Goal: Task Accomplishment & Management: Manage account settings

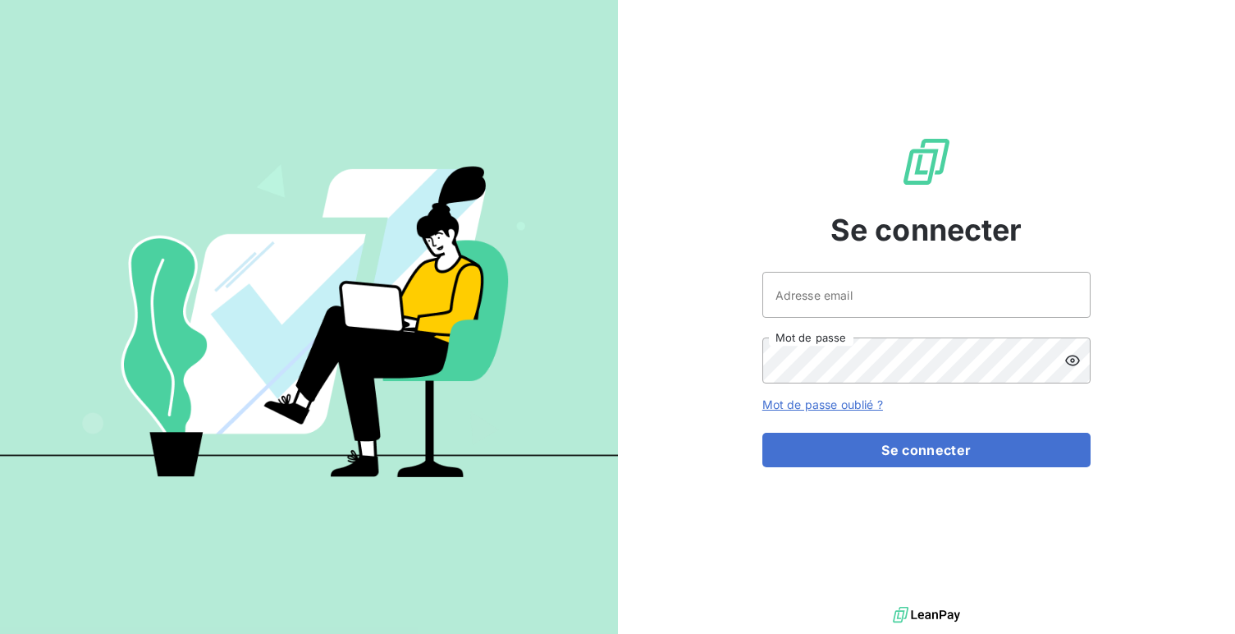
click at [914, 268] on div "Se connecter Adresse email Mot de passe Mot de passe oublié ? Se connecter" at bounding box center [926, 301] width 328 height 602
click at [882, 286] on input "Adresse email" at bounding box center [926, 295] width 328 height 46
type input "admin@kiloutou"
click at [762, 433] on button "Se connecter" at bounding box center [926, 450] width 328 height 34
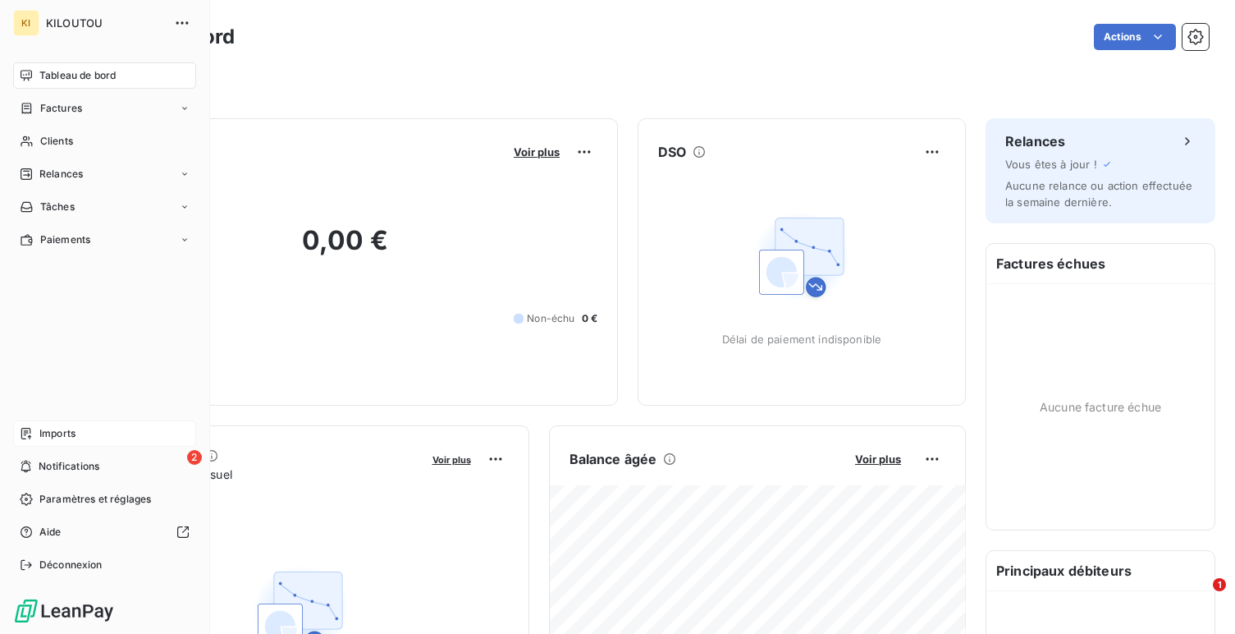
click at [25, 427] on icon at bounding box center [26, 433] width 13 height 13
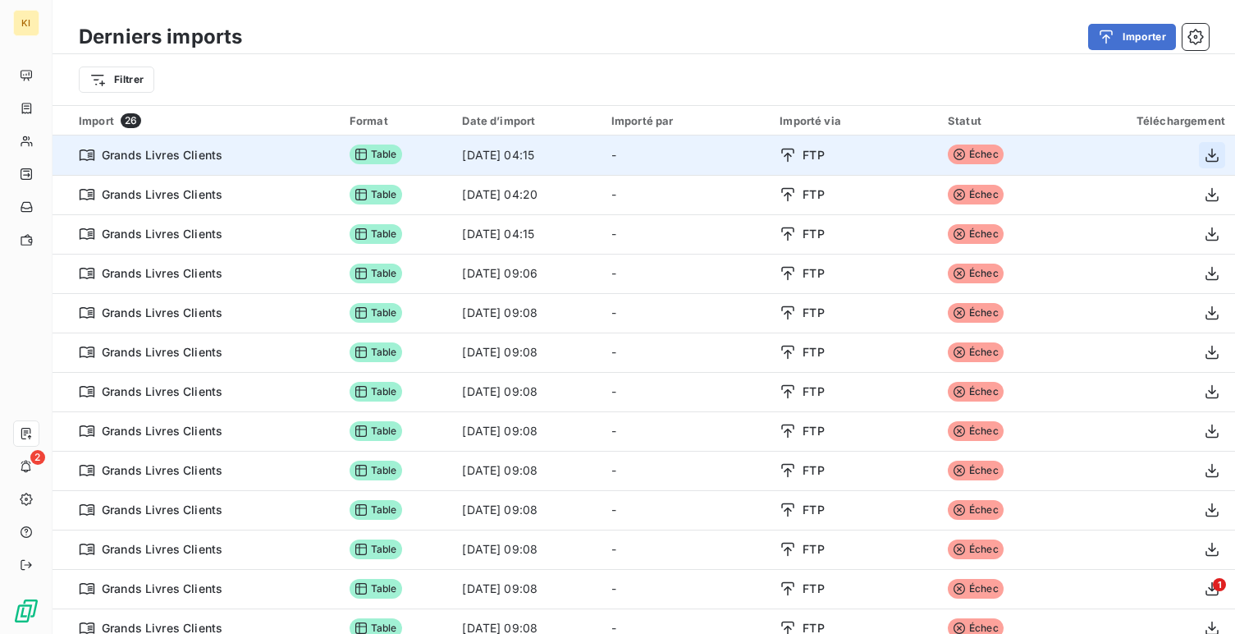
click at [1204, 150] on icon "button" at bounding box center [1212, 155] width 16 height 16
